Goal: Check status: Check status

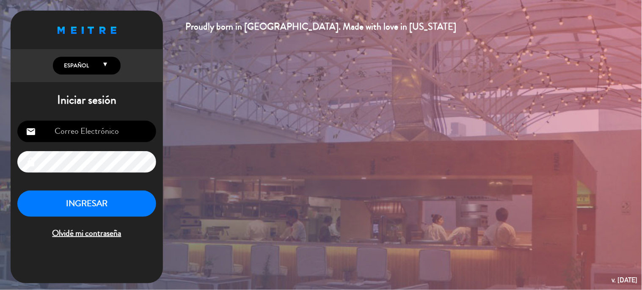
type input "[EMAIL_ADDRESS][DOMAIN_NAME]"
click at [123, 206] on button "INGRESAR" at bounding box center [86, 203] width 139 height 27
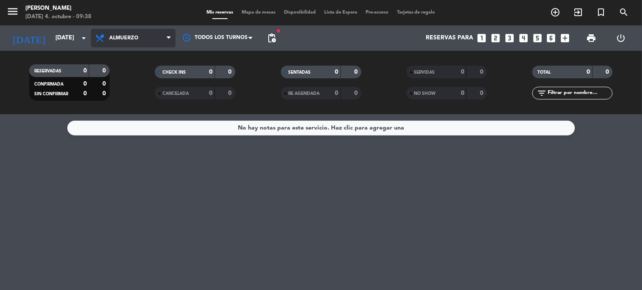
click at [142, 39] on span "Almuerzo" at bounding box center [133, 38] width 85 height 19
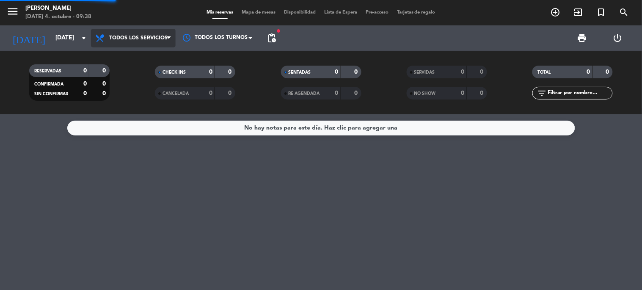
click at [137, 54] on div "menu Sharewood [PERSON_NAME][DATE] 4. octubre - 09:38 Mis reservas Mapa de mesa…" at bounding box center [321, 57] width 642 height 114
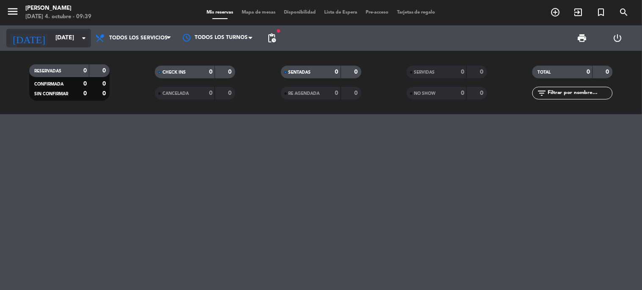
click at [80, 41] on icon "arrow_drop_down" at bounding box center [84, 38] width 10 height 10
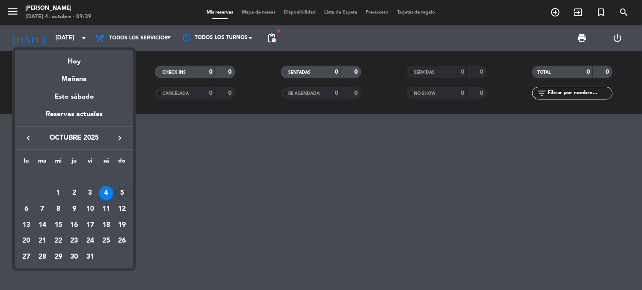
click at [120, 188] on div "5" at bounding box center [122, 193] width 14 height 14
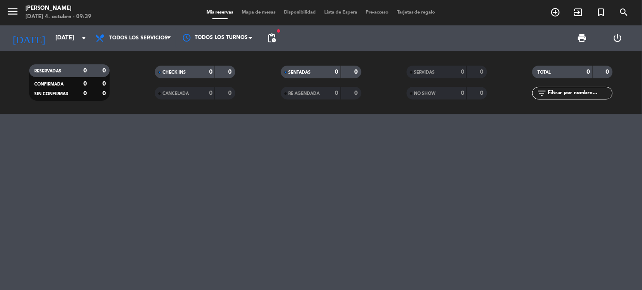
type input "[DATE]"
drag, startPoint x: 22, startPoint y: 7, endPoint x: 28, endPoint y: 11, distance: 7.3
